Goal: Task Accomplishment & Management: Use online tool/utility

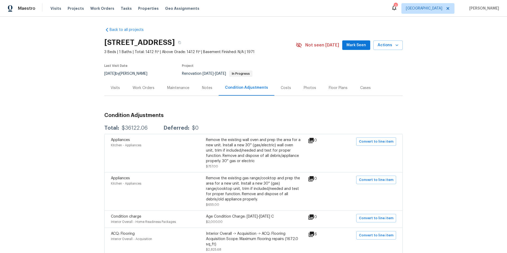
click at [140, 88] on div "Work Orders" at bounding box center [143, 87] width 22 height 5
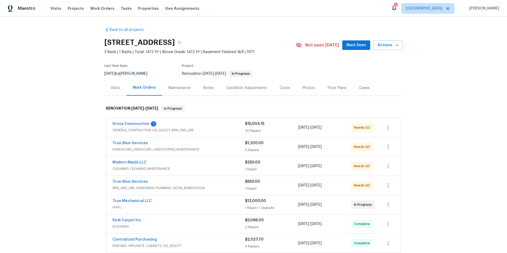
click at [160, 160] on div "Modern Maids LLC" at bounding box center [178, 163] width 132 height 6
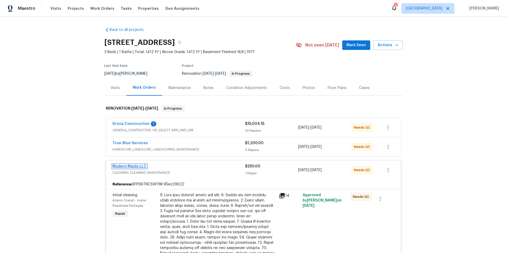
click at [138, 166] on link "Modern Maids LLC" at bounding box center [129, 166] width 34 height 4
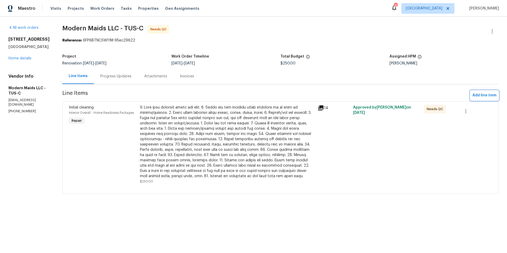
click at [488, 96] on span "Add line item" at bounding box center [484, 95] width 24 height 7
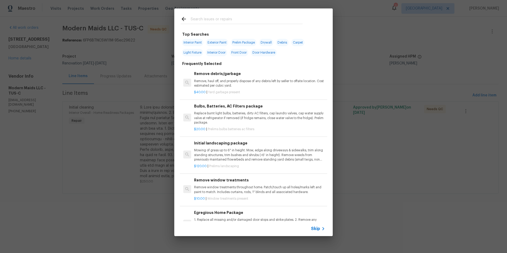
click at [216, 19] on input "text" at bounding box center [247, 20] width 112 height 8
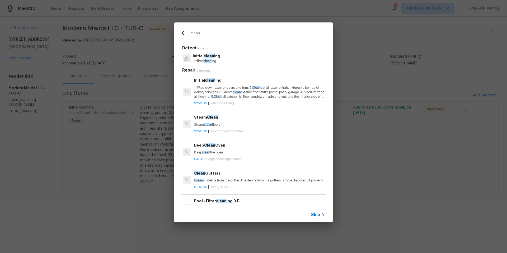
type input "clean"
click at [317, 213] on span "Skip" at bounding box center [315, 214] width 9 height 5
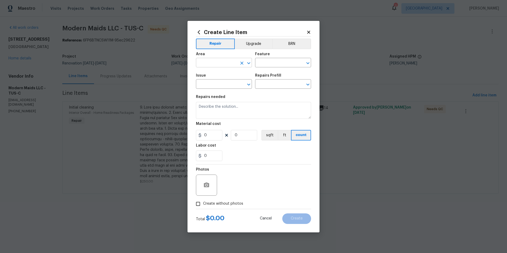
click at [223, 64] on input "text" at bounding box center [216, 63] width 41 height 8
click at [233, 84] on li "Interior Overall" at bounding box center [224, 83] width 56 height 9
type input "Interior Overall"
click at [268, 62] on input "text" at bounding box center [275, 63] width 41 height 8
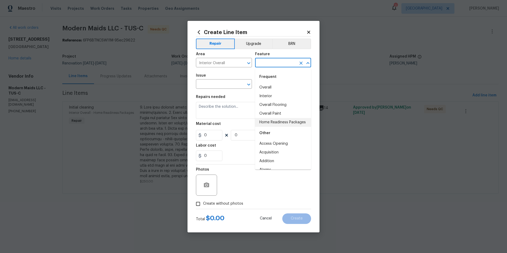
click at [281, 124] on li "Home Readiness Packages" at bounding box center [283, 122] width 56 height 9
type input "Home Readiness Packages"
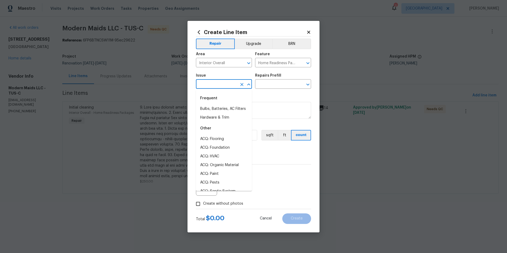
click at [222, 82] on input "text" at bounding box center [216, 84] width 41 height 8
click at [223, 107] on li "Initial cleaning" at bounding box center [224, 109] width 56 height 9
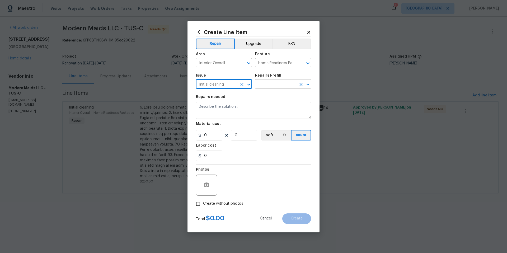
type input "Initial cleaning"
click at [270, 86] on input "text" at bounding box center [275, 84] width 41 height 8
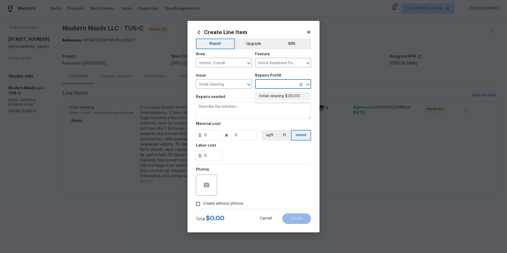
click at [294, 98] on li "Initial cleaning $250.00" at bounding box center [283, 96] width 56 height 9
type input "Initial cleaning $250.00"
type textarea "1. Wipe down exterior doors and trim. 2. Clean out all exterior light fixtures …"
type input "250"
type input "1"
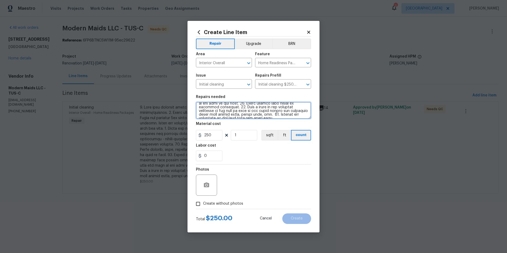
scroll to position [74, 0]
drag, startPoint x: 199, startPoint y: 105, endPoint x: 297, endPoint y: 120, distance: 99.8
click at [297, 120] on section "Repairs needed Material cost 250 1 sqft ft count Labor cost 0" at bounding box center [253, 128] width 115 height 72
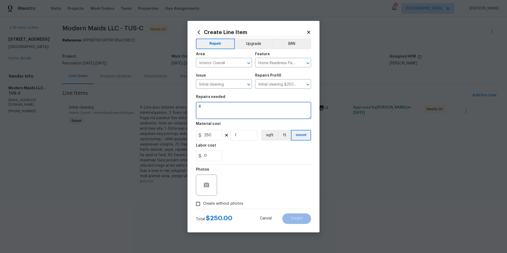
scroll to position [0, 0]
type textarea "Refresh clean after additional renovations"
drag, startPoint x: 213, startPoint y: 135, endPoint x: 198, endPoint y: 133, distance: 15.4
click at [198, 133] on div "250" at bounding box center [209, 135] width 26 height 11
type input "60"
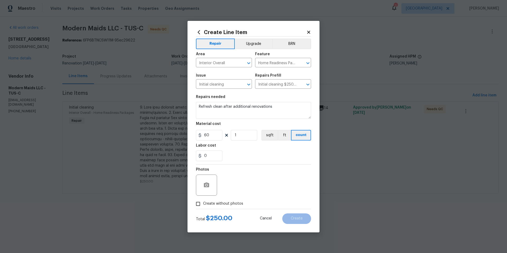
drag, startPoint x: 217, startPoint y: 204, endPoint x: 225, endPoint y: 199, distance: 8.9
click at [217, 204] on span "Create without photos" at bounding box center [223, 204] width 40 height 6
click at [203, 204] on input "Create without photos" at bounding box center [198, 204] width 10 height 10
checkbox input "true"
click at [236, 192] on textarea at bounding box center [266, 184] width 90 height 21
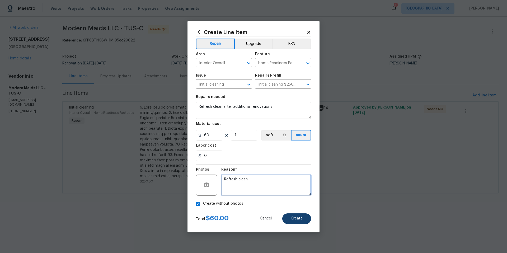
type textarea "Refresh clean"
click at [299, 218] on span "Create" at bounding box center [297, 218] width 12 height 4
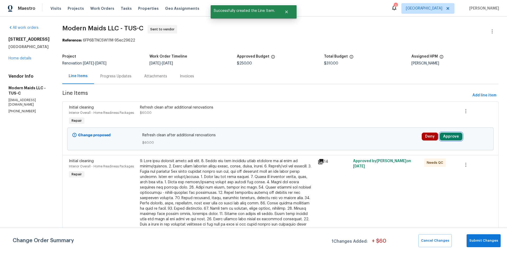
click at [453, 138] on button "Approve" at bounding box center [450, 136] width 23 height 8
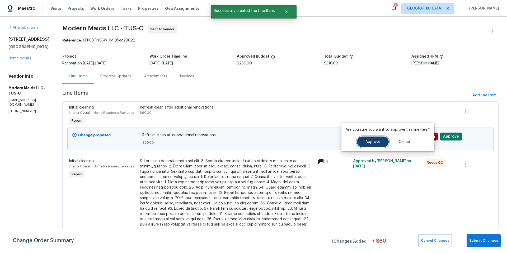
click at [379, 140] on button "Approve" at bounding box center [373, 141] width 32 height 11
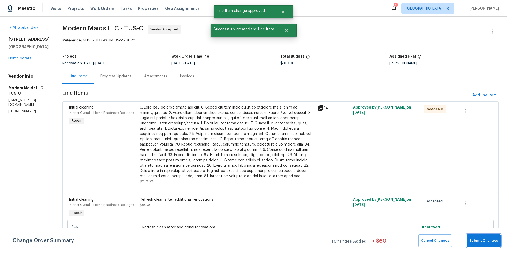
click at [487, 240] on span "Submit Changes" at bounding box center [483, 241] width 29 height 6
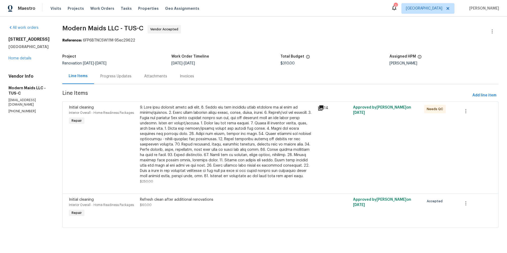
click at [461, 65] on div "[PERSON_NAME]" at bounding box center [443, 63] width 109 height 4
click at [26, 57] on link "Home details" at bounding box center [19, 58] width 23 height 4
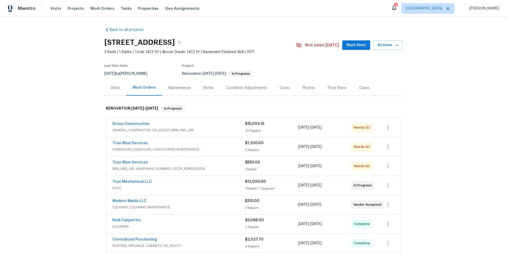
click at [435, 122] on div "Back to all projects 1917 W Saxony Rd, Tucson, AZ 85713 3 Beds | 1 Baths | Tota…" at bounding box center [253, 135] width 507 height 236
click at [208, 164] on div "True-Blue Services" at bounding box center [178, 163] width 132 height 6
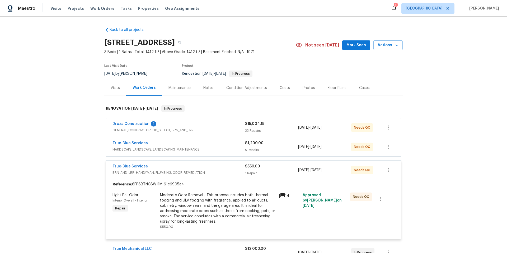
click at [213, 171] on span "BRN_AND_LRR, HANDYMAN, PLUMBING, ODOR_REMEDIATION" at bounding box center [178, 172] width 132 height 5
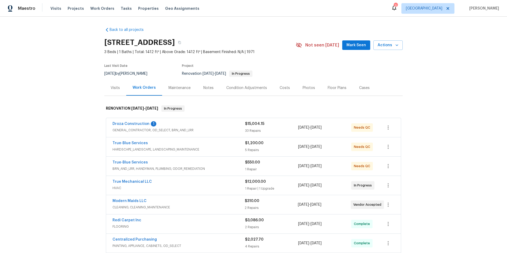
click at [214, 168] on span "BRN_AND_LRR, HANDYMAN, PLUMBING, ODOR_REMEDIATION" at bounding box center [178, 168] width 132 height 5
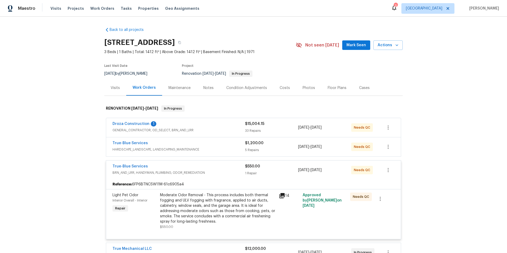
click at [215, 169] on div "True-Blue Services" at bounding box center [178, 167] width 132 height 6
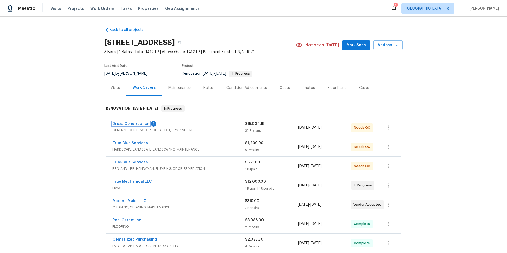
click at [144, 125] on link "Droza Construction" at bounding box center [130, 124] width 37 height 4
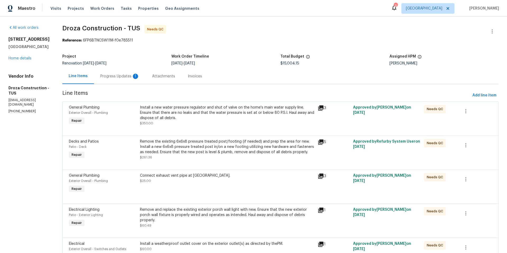
scroll to position [1, 0]
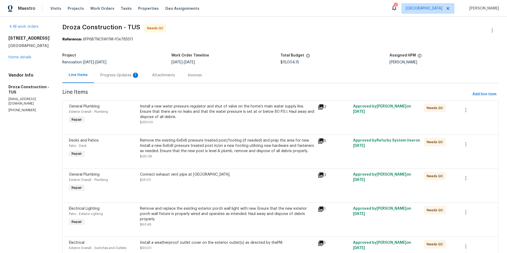
click at [269, 154] on div "Remove the existing 6x6x8 pressure treated post/footing (if needed) and prep th…" at bounding box center [227, 148] width 174 height 21
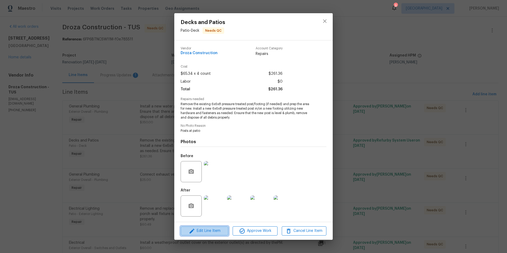
click at [216, 232] on span "Edit Line Item" at bounding box center [204, 230] width 45 height 7
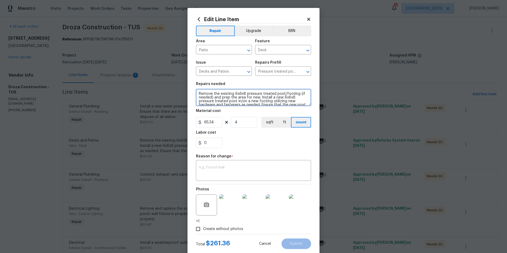
click at [233, 92] on textarea "Remove the existing 6x6x8 pressure treated post/footing (if needed) and prep th…" at bounding box center [253, 97] width 115 height 17
click at [259, 97] on textarea "Remove the existing patio post hardware and replace with new post hardware. Ens…" at bounding box center [253, 97] width 115 height 17
type textarea "Remove the existing patio post hardware and replace with new post hardware. Ens…"
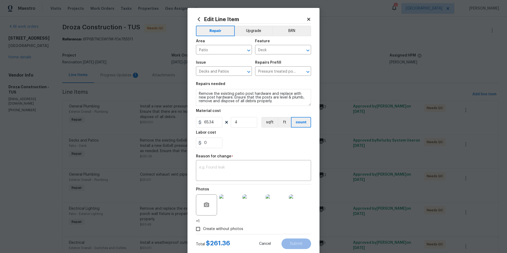
click at [237, 137] on div "Labor cost" at bounding box center [253, 134] width 115 height 7
click at [253, 171] on textarea at bounding box center [253, 170] width 109 height 11
type textarea "Scope"
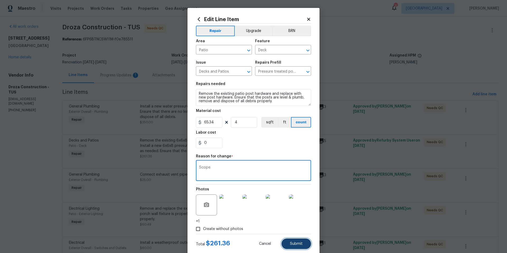
click at [303, 245] on button "Submit" at bounding box center [296, 243] width 30 height 11
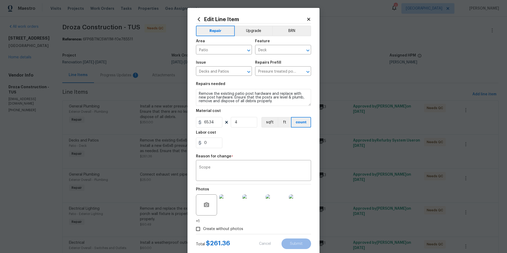
type textarea "Remove the existing 6x6x8 pressure treated post/footing (if needed) and prep th…"
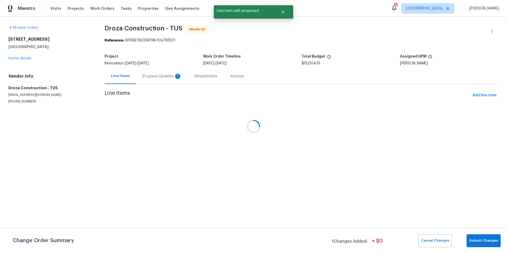
scroll to position [0, 0]
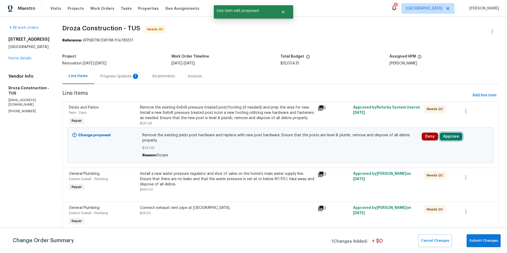
click at [449, 139] on button "Approve" at bounding box center [450, 136] width 23 height 8
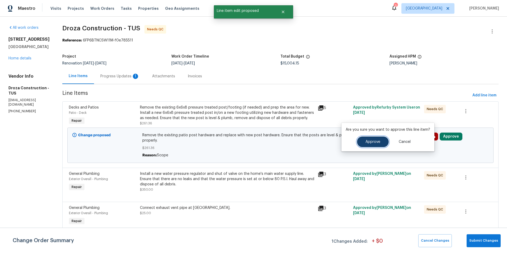
click at [385, 139] on button "Approve" at bounding box center [373, 141] width 32 height 11
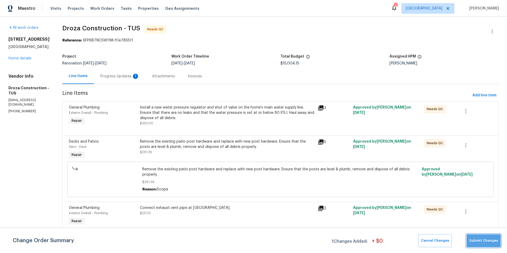
click at [487, 245] on button "Submit Changes" at bounding box center [483, 240] width 34 height 13
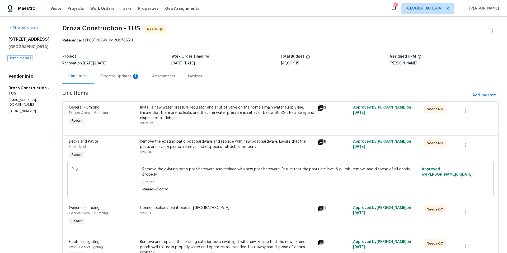
click at [19, 58] on link "Home details" at bounding box center [19, 58] width 23 height 4
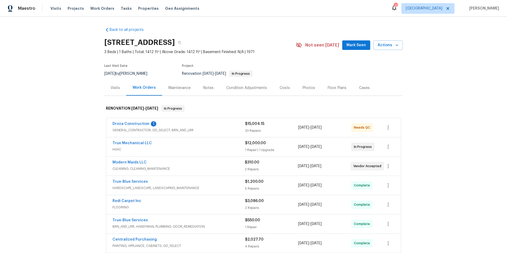
click at [196, 125] on div "Droza Construction 1" at bounding box center [178, 124] width 132 height 6
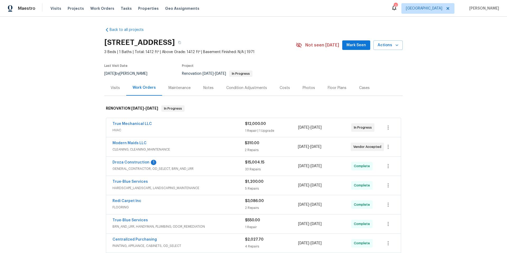
click at [200, 144] on div "Modern Maids LLC" at bounding box center [178, 143] width 132 height 6
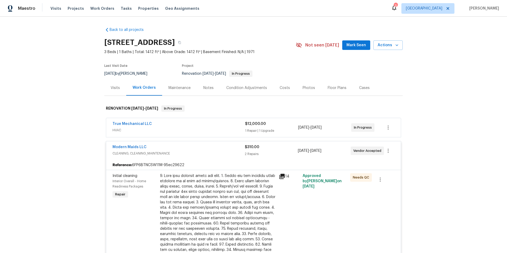
click at [182, 150] on div "Modern Maids LLC" at bounding box center [178, 147] width 132 height 6
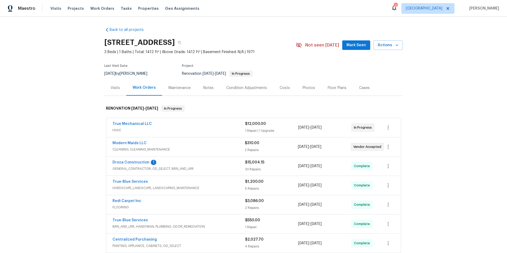
click at [205, 125] on div "True Mechanical LLC" at bounding box center [178, 124] width 132 height 6
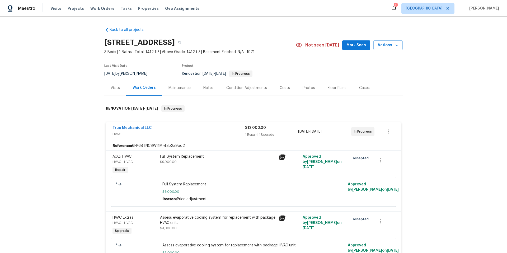
click at [193, 131] on div "True Mechanical LLC" at bounding box center [178, 128] width 132 height 6
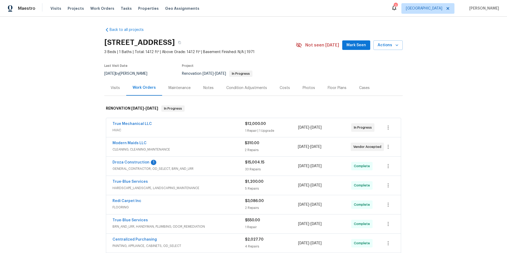
click at [203, 88] on div "Notes" at bounding box center [208, 87] width 10 height 5
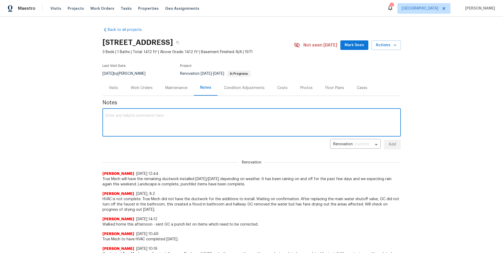
click at [131, 119] on textarea at bounding box center [252, 123] width 292 height 18
click at [172, 115] on textarea at bounding box center [252, 123] width 292 height 18
paste textarea "Potential scope misses: hidden repairs or upgrades not in initial bid; premium …"
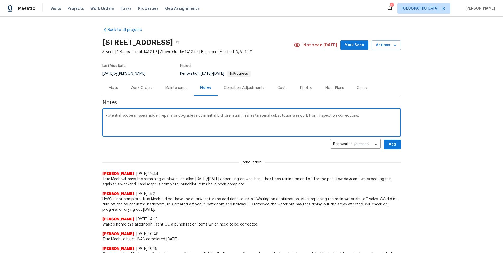
drag, startPoint x: 363, startPoint y: 114, endPoint x: 221, endPoint y: 114, distance: 141.5
click at [221, 114] on textarea "Potential scope misses: hidden repairs or upgrades not in initial bid; premium …" at bounding box center [252, 123] width 292 height 18
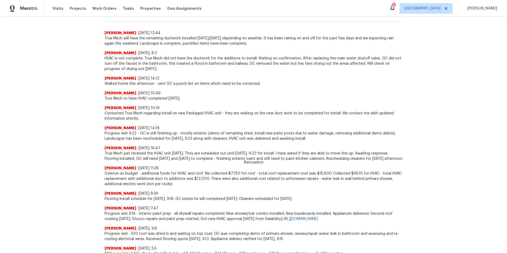
scroll to position [4, 0]
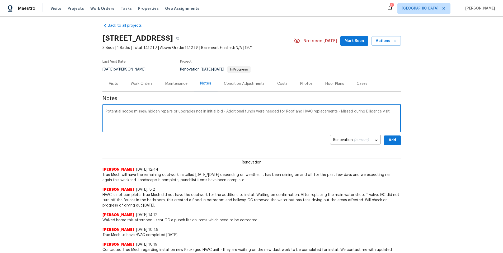
click at [393, 110] on textarea "Potential scope misses: hidden repairs or upgrades not in initial bid - Additio…" at bounding box center [252, 119] width 292 height 18
click at [106, 111] on textarea "Potential scope misses: hidden repairs or upgrades not in initial bid - Additio…" at bounding box center [252, 119] width 292 height 18
paste textarea "1016FP6BTNCSW11M – 1917 W Saxony Rd: DIP 25 (thru 9/29). Over budget +$13,903 (…"
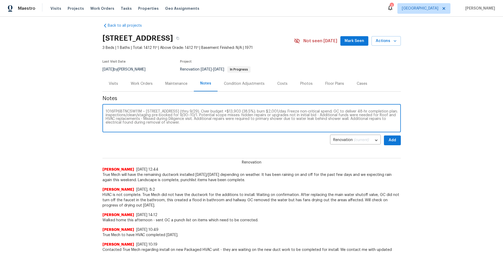
click at [271, 112] on textarea "1016FP6BTNCSW11M – 1917 W Saxony Rd: DIP 25 (thru 9/29). Over budget +$13,903 (…" at bounding box center [252, 119] width 292 height 18
drag, startPoint x: 346, startPoint y: 110, endPoint x: 132, endPoint y: 116, distance: 214.1
click at [132, 116] on textarea "1016FP6BTNCSW11M – 1917 W Saxony Rd: DIP 25 (thru 9/29). Over budget +$13,903 (…" at bounding box center [252, 119] width 292 height 18
type textarea "1016FP6BTNCSW11M – 1917 W Saxony Rd: DIP 25 (thru 9/29). Over budget +$13,903 (…"
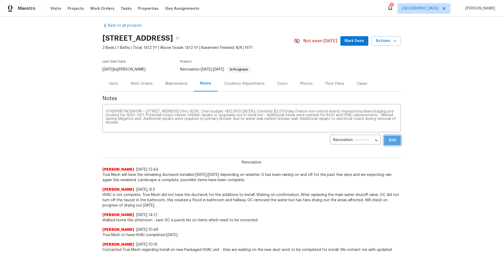
click at [392, 141] on span "Add" at bounding box center [392, 140] width 8 height 7
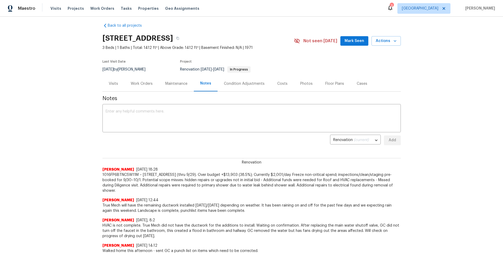
click at [135, 84] on div "Work Orders" at bounding box center [142, 83] width 22 height 5
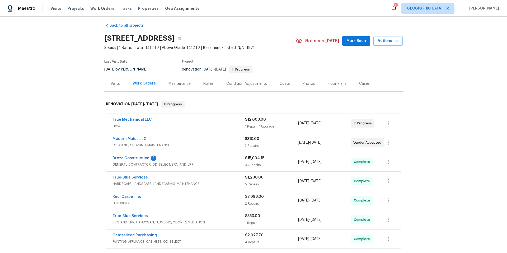
click at [448, 129] on div "Back to all projects 1917 W Saxony Rd, Tucson, AZ 85713 3 Beds | 1 Baths | Tota…" at bounding box center [253, 135] width 507 height 236
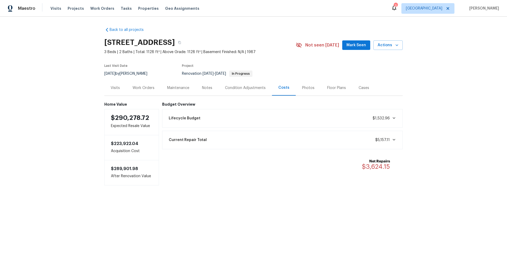
click at [144, 88] on div "Work Orders" at bounding box center [143, 87] width 22 height 5
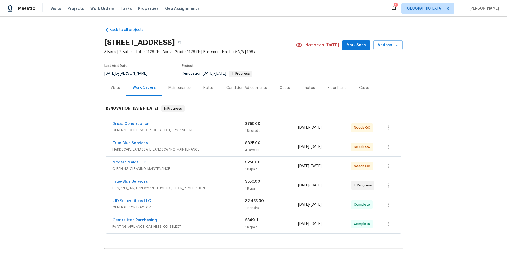
click at [467, 96] on div "Back to all projects [STREET_ADDRESS] 3 Beds | 2 Baths | Total: 1128 ft² | Abov…" at bounding box center [253, 135] width 507 height 236
click at [214, 127] on div "Droza Construction" at bounding box center [178, 124] width 132 height 6
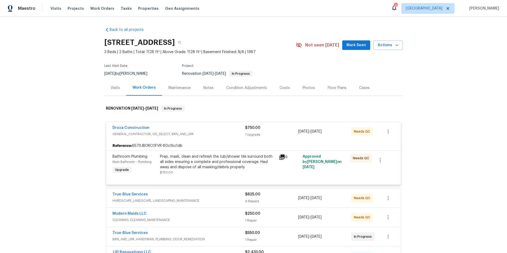
click at [228, 169] on div "Prep, mask, clean and refinish the tub/shower tile surround both all sides ensu…" at bounding box center [218, 162] width 116 height 16
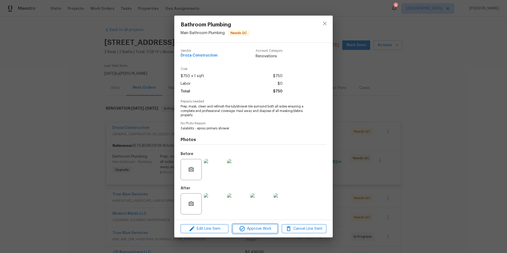
click at [262, 228] on span "Approve Work" at bounding box center [254, 228] width 41 height 7
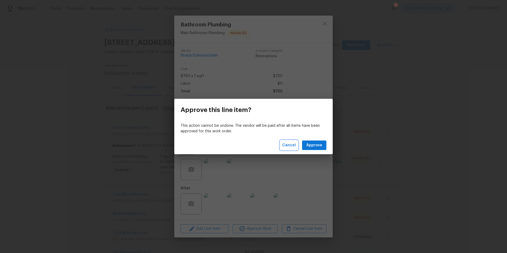
click at [290, 145] on span "Cancel" at bounding box center [288, 145] width 13 height 7
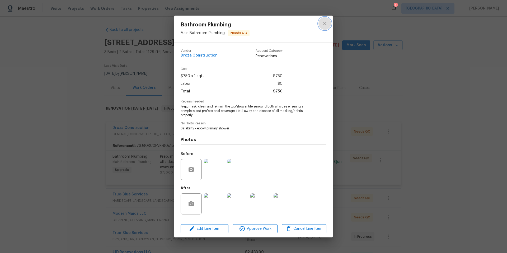
click at [324, 25] on icon "close" at bounding box center [324, 23] width 6 height 6
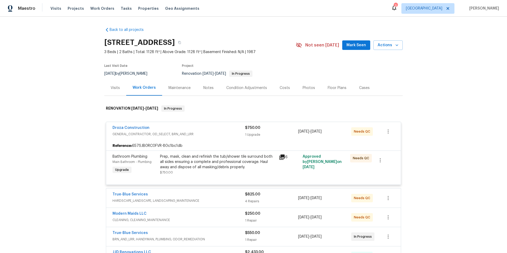
click at [416, 71] on div "Back to all projects [STREET_ADDRESS] 3 Beds | 2 Baths | Total: 1128 ft² | Abov…" at bounding box center [253, 135] width 507 height 236
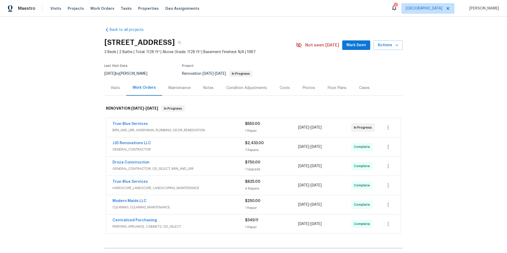
click at [445, 107] on div "Back to all projects 9678 N Sherbrooke St, Tucson, AZ 85742 3 Beds | 2 Baths | …" at bounding box center [253, 135] width 507 height 236
click at [202, 125] on div "True-Blue Services" at bounding box center [178, 124] width 132 height 6
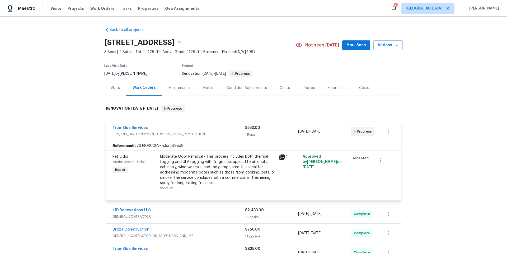
click at [221, 126] on div "True-Blue Services" at bounding box center [178, 128] width 132 height 6
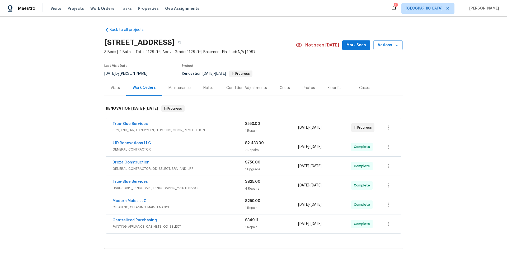
click at [423, 80] on div "Back to all projects 9678 N Sherbrooke St, Tucson, AZ 85742 3 Beds | 2 Baths | …" at bounding box center [253, 135] width 507 height 236
click at [396, 45] on icon "button" at bounding box center [396, 44] width 5 height 5
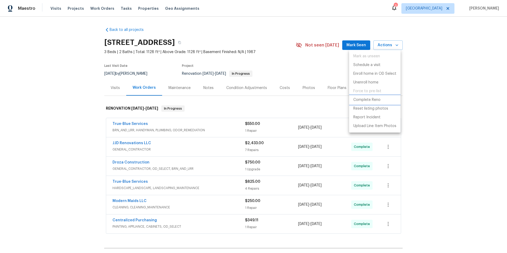
click at [367, 101] on p "Complete Reno" at bounding box center [366, 100] width 27 height 6
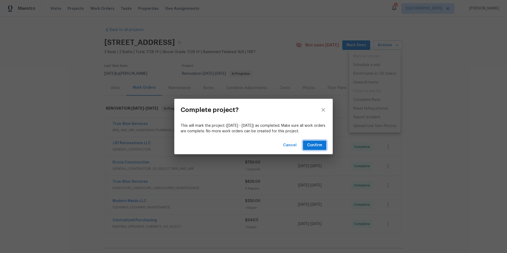
click at [315, 143] on span "Confirm" at bounding box center [314, 145] width 15 height 7
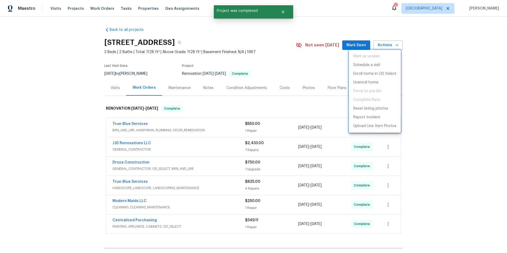
click at [442, 112] on div at bounding box center [253, 126] width 507 height 253
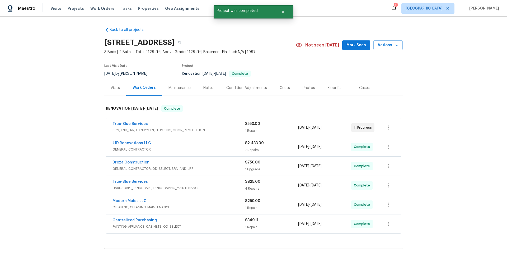
click at [244, 88] on div "Condition Adjustments" at bounding box center [246, 87] width 41 height 5
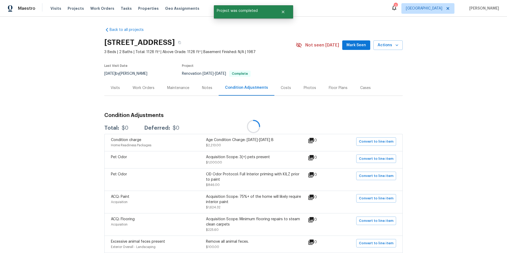
click at [207, 88] on div at bounding box center [253, 126] width 507 height 253
click at [205, 88] on div "Notes" at bounding box center [207, 87] width 10 height 5
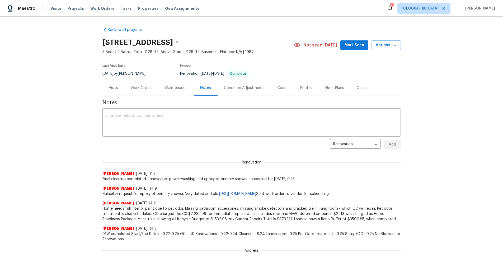
click at [426, 91] on div "Back to all projects 9678 N Sherbrooke St, Tucson, AZ 85742 3 Beds | 2 Baths | …" at bounding box center [251, 135] width 503 height 236
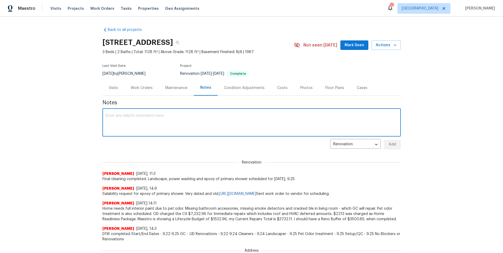
click at [187, 115] on textarea at bounding box center [252, 123] width 292 height 18
paste textarea "657SJB0RC0FVR – 9678 N Sherbrooke St: DIP 4 (ended 9/26). Over budget +$3,624 (…"
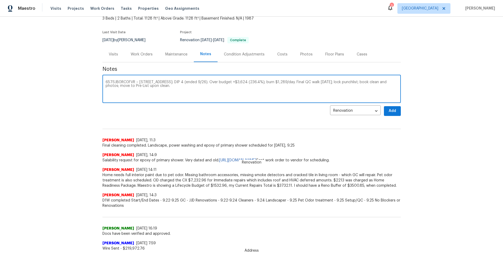
scroll to position [35, 0]
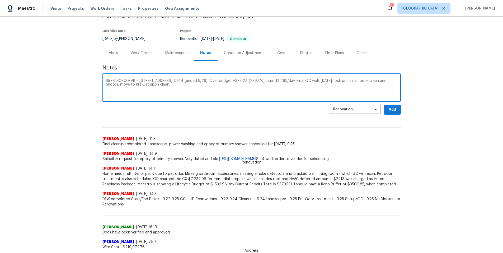
click at [199, 89] on textarea "657SJB0RC0FVR – 9678 N Sherbrooke St: DIP 4 (ended 9/26). Over budget +$3,624 (…" at bounding box center [252, 88] width 292 height 18
click at [350, 80] on textarea "657SJB0RC0FVR – 9678 N Sherbrooke St: DIP 4 (ended 9/26). Over budget +$3,624 (…" at bounding box center [252, 88] width 292 height 18
click at [338, 80] on textarea "657SJB0RC0FVR – 9678 N Sherbrooke St: DIP 4 (ended 9/26). Over budget +$3,624 (…" at bounding box center [252, 88] width 292 height 18
click at [348, 81] on textarea "657SJB0RC0FVR – 9678 N Sherbrooke St: DIP 4 (ended 9/26). Over budget +$3,624 (…" at bounding box center [252, 88] width 292 height 18
click at [380, 80] on textarea "657SJB0RC0FVR – 9678 N Sherbrooke St: DIP 4 (ended 9/26). Over budget +$3,624 (…" at bounding box center [252, 88] width 292 height 18
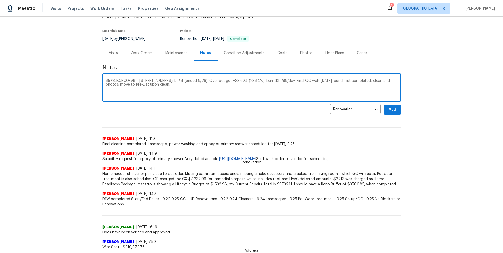
click at [381, 81] on textarea "657SJB0RC0FVR – 9678 N Sherbrooke St: DIP 4 (ended 9/26). Over budget +$3,624 (…" at bounding box center [252, 88] width 292 height 18
click at [185, 85] on textarea "657SJB0RC0FVR – 9678 N Sherbrooke St: DIP 4 (ended 9/26). Over budget +$3,624 (…" at bounding box center [252, 88] width 292 height 18
paste textarea "Potential scope misses: turn assumed as “light” but required heavier repair; co…"
drag, startPoint x: 333, startPoint y: 88, endPoint x: 235, endPoint y: 87, distance: 98.4
click at [235, 87] on textarea "657SJB0RC0FVR – 9678 N Sherbrooke St: DIP 4 (ended 9/26). Over budget +$3,624 (…" at bounding box center [252, 88] width 292 height 18
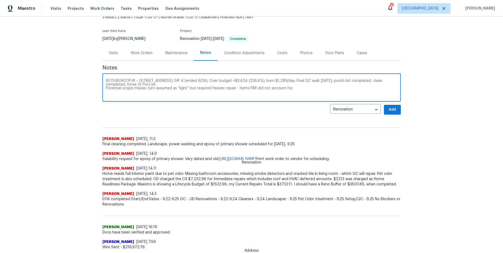
type textarea "657SJB0RC0FVR – 9678 N Sherbrooke St: DIP 4 (ended 9/26). Over budget +$3,624 (…"
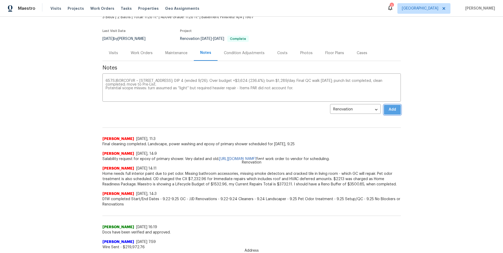
click at [392, 110] on span "Add" at bounding box center [392, 109] width 8 height 7
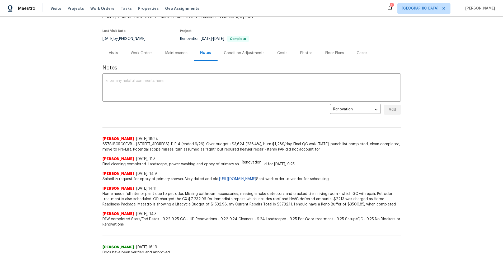
click at [415, 143] on div "Back to all projects 9678 N Sherbrooke St, Tucson, AZ 85742 3 Beds | 2 Baths | …" at bounding box center [251, 135] width 503 height 236
click at [69, 107] on div "Back to all projects 9678 N Sherbrooke St, Tucson, AZ 85742 3 Beds | 2 Baths | …" at bounding box center [251, 135] width 503 height 236
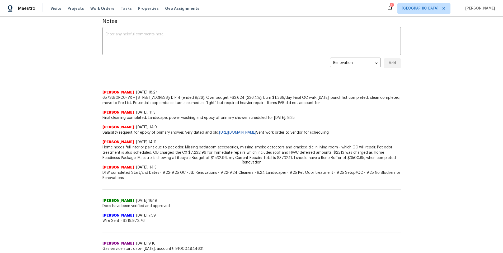
scroll to position [2, 0]
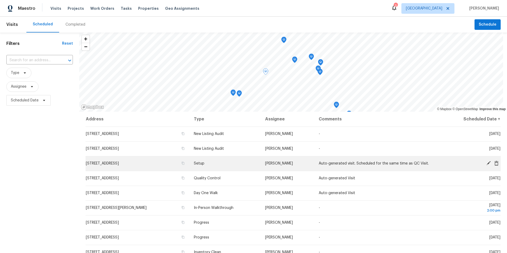
click at [486, 162] on icon at bounding box center [488, 163] width 4 height 4
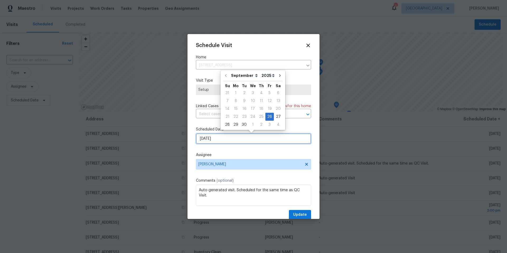
click at [254, 140] on input "[DATE]" at bounding box center [253, 138] width 115 height 11
click at [235, 126] on div "29" at bounding box center [235, 124] width 8 height 7
type input "[DATE]"
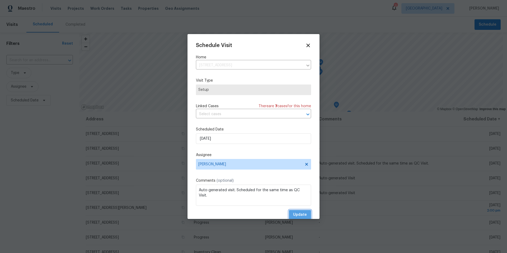
click at [299, 215] on span "Update" at bounding box center [300, 214] width 14 height 7
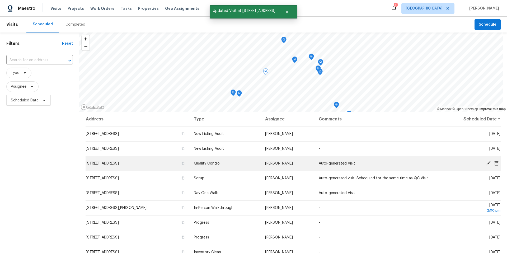
click at [486, 163] on icon at bounding box center [488, 163] width 4 height 4
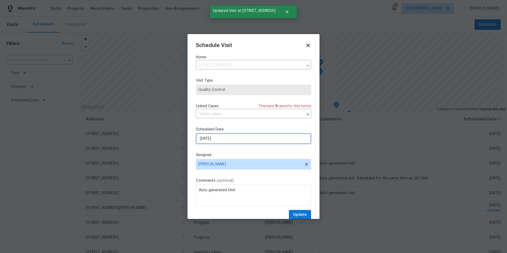
click at [235, 140] on input "[DATE]" at bounding box center [253, 138] width 115 height 11
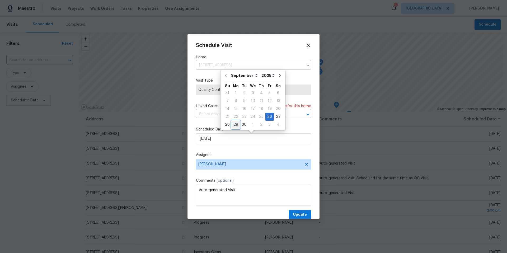
click at [236, 124] on div "29" at bounding box center [235, 124] width 8 height 7
type input "[DATE]"
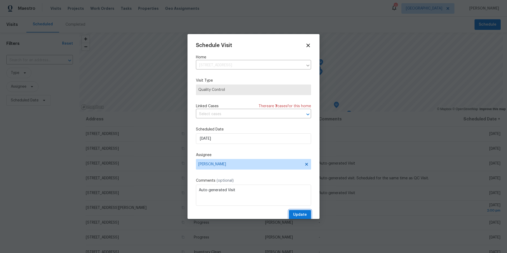
click at [300, 216] on span "Update" at bounding box center [300, 214] width 14 height 7
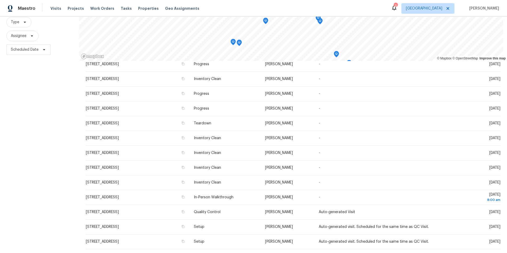
scroll to position [65, 0]
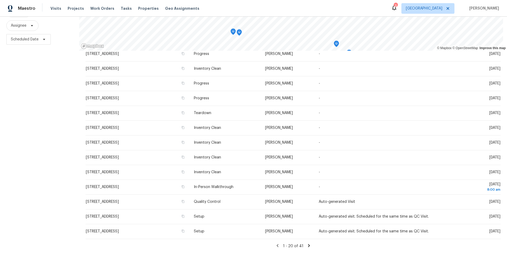
click at [65, 172] on div "Filters Reset ​ Type Assignee Scheduled Date" at bounding box center [39, 111] width 79 height 281
click at [306, 243] on icon at bounding box center [308, 245] width 5 height 5
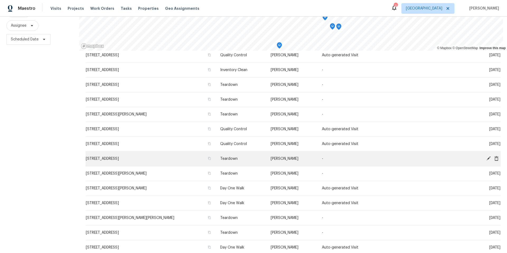
scroll to position [68, 0]
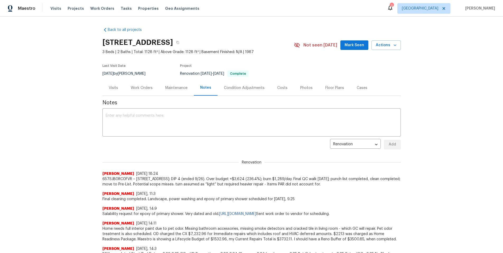
click at [135, 89] on div "Work Orders" at bounding box center [142, 87] width 22 height 5
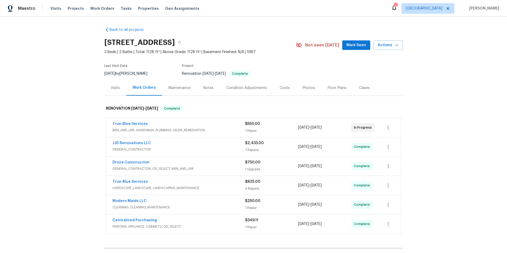
click at [451, 92] on div "Back to all projects 9678 N Sherbrooke St, Tucson, AZ 85742 3 Beds | 2 Baths | …" at bounding box center [253, 135] width 507 height 236
